Goal: Navigation & Orientation: Understand site structure

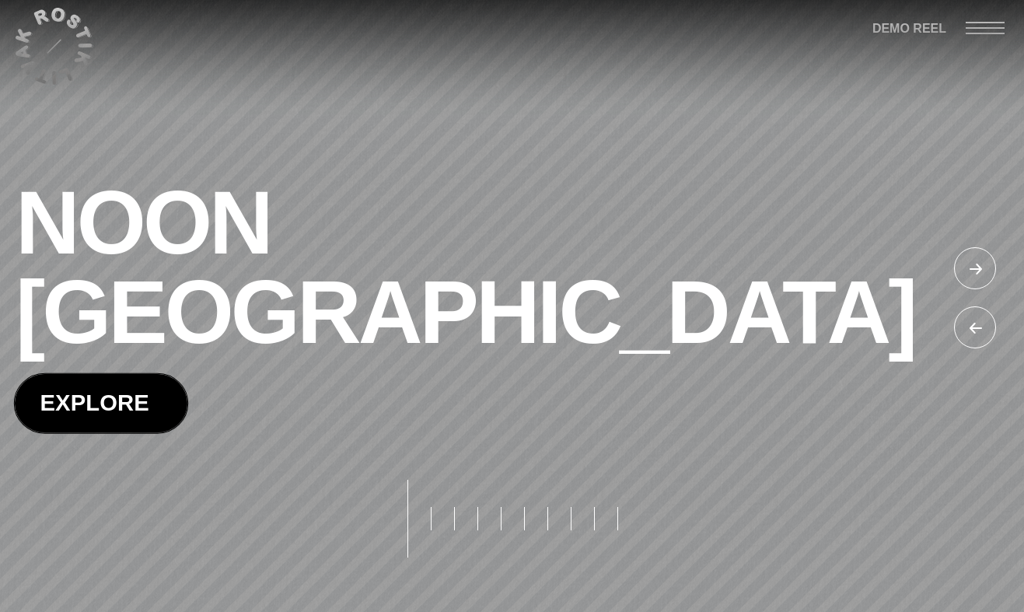
click at [116, 374] on span at bounding box center [101, 403] width 173 height 58
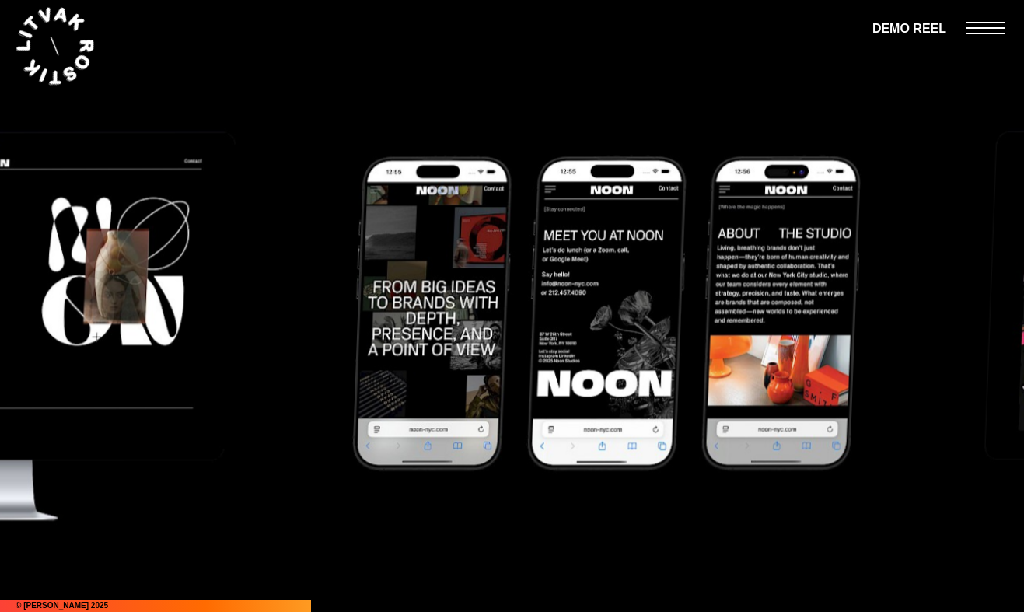
scroll to position [5624, 0]
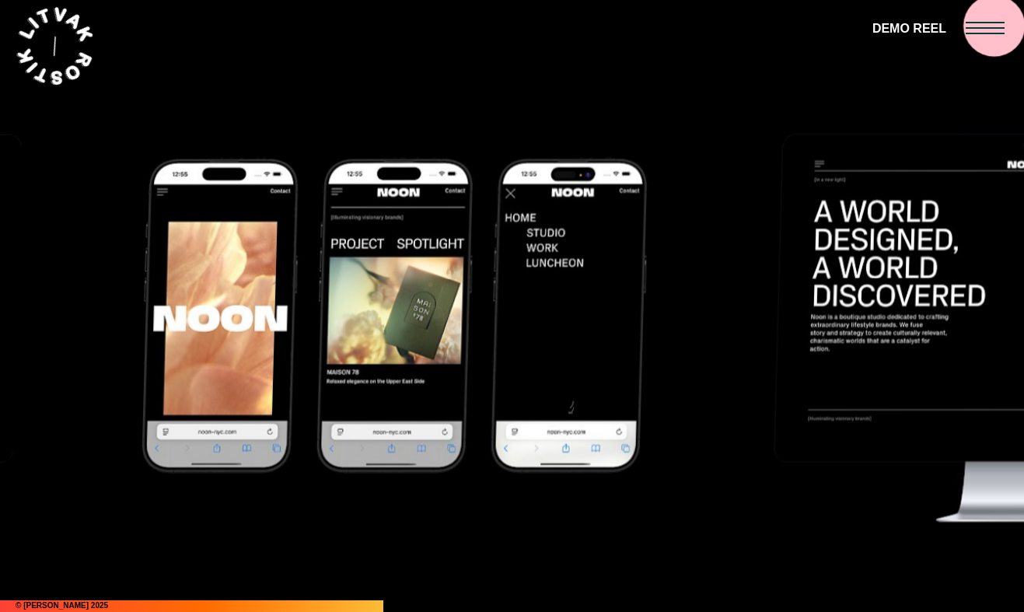
click at [987, 16] on div at bounding box center [995, 27] width 58 height 54
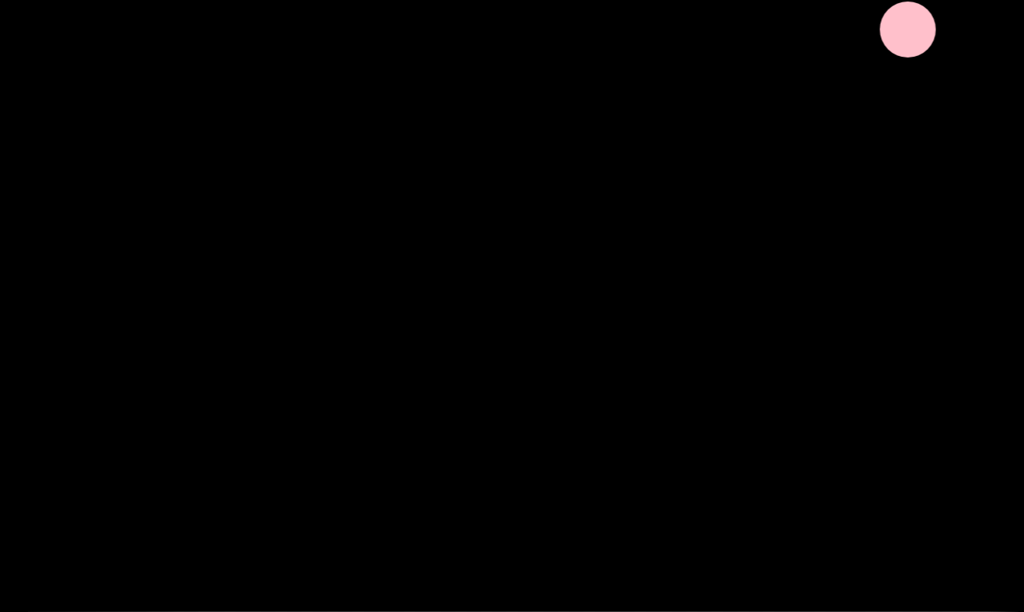
click at [892, 33] on span "DEMO REEL" at bounding box center [909, 29] width 74 height 21
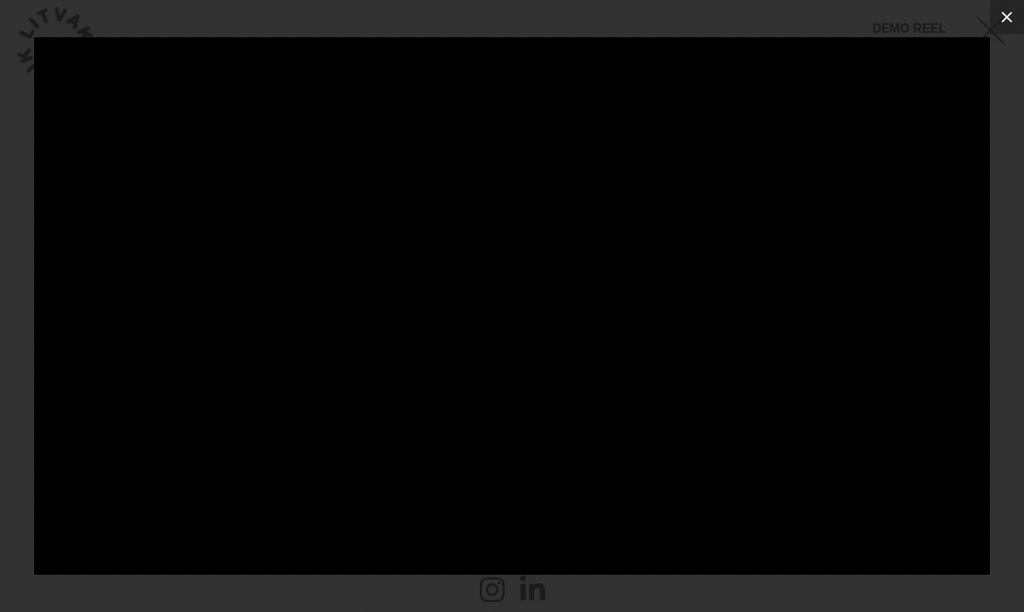
click at [1005, 17] on icon at bounding box center [1006, 17] width 19 height 19
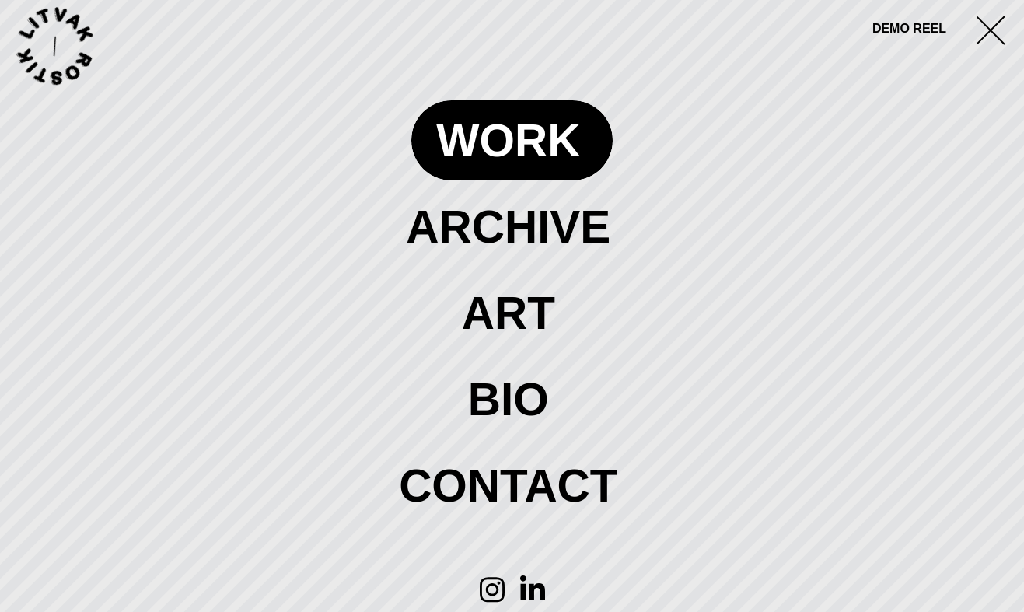
click at [505, 153] on span at bounding box center [511, 139] width 201 height 79
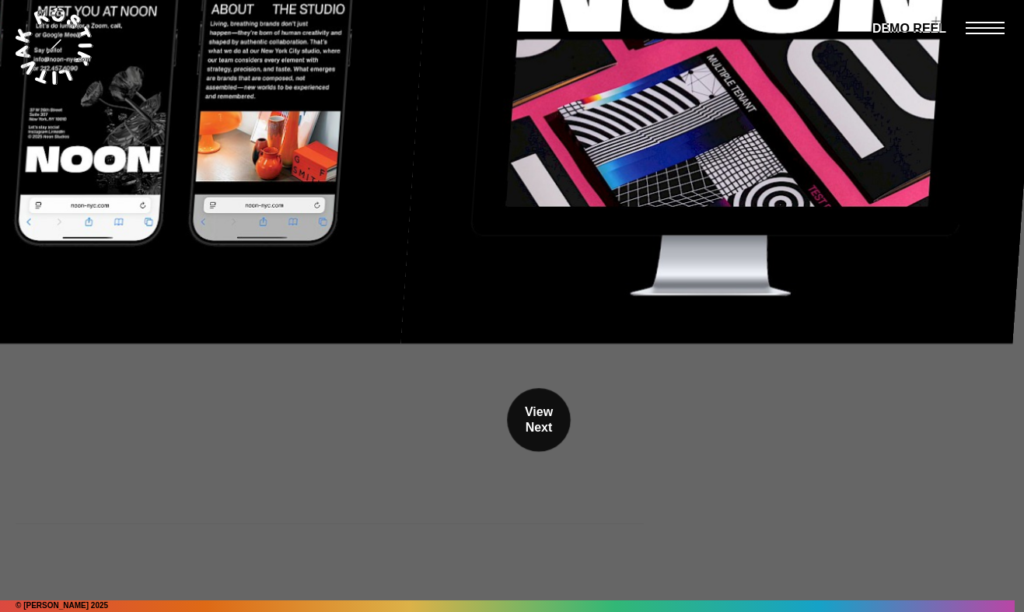
scroll to position [15193, 0]
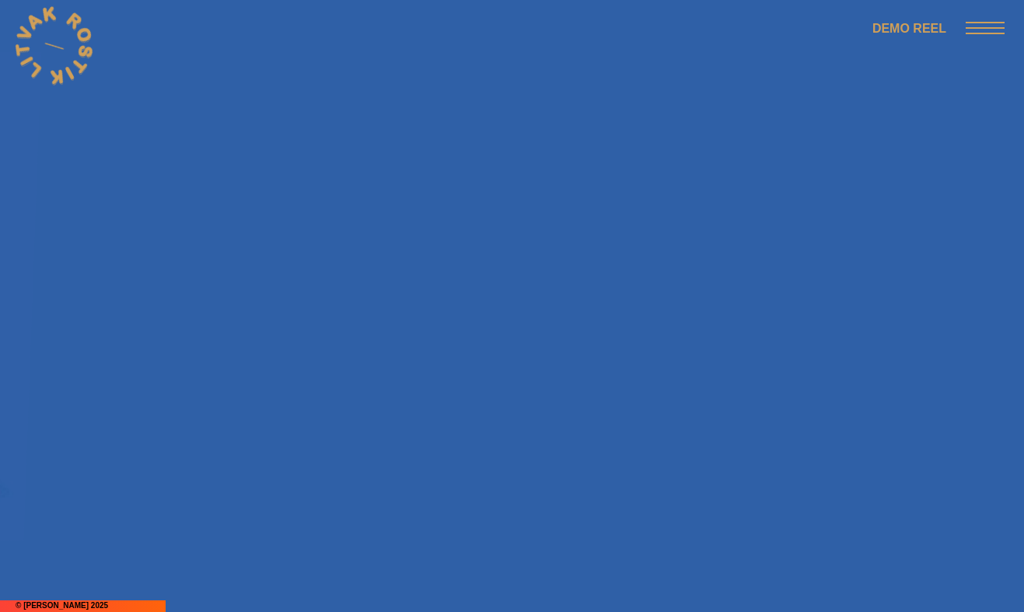
scroll to position [2729, 0]
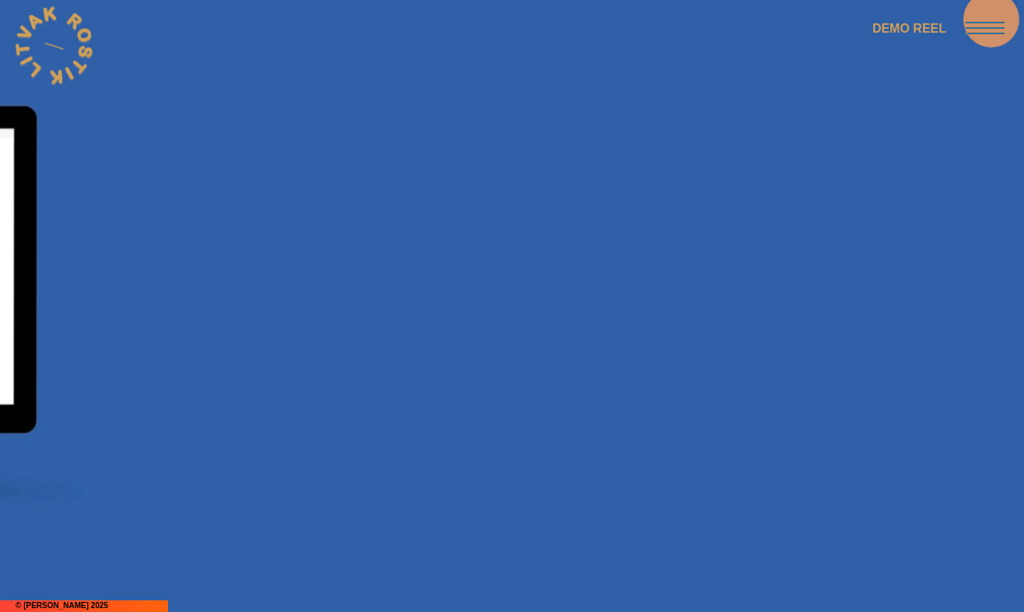
click at [990, 19] on div at bounding box center [995, 27] width 58 height 54
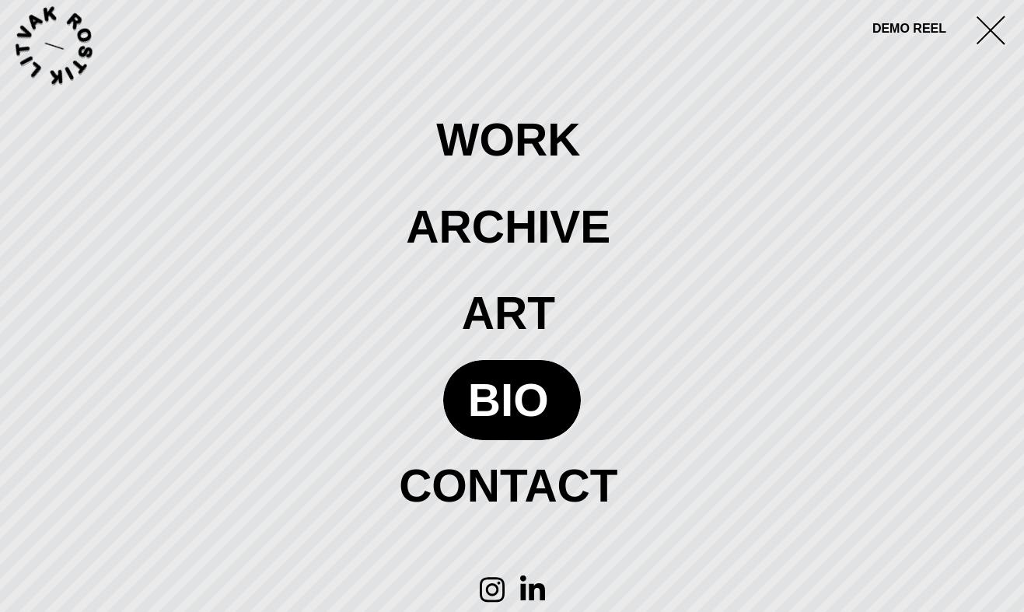
click at [477, 392] on span at bounding box center [512, 399] width 138 height 79
